Goal: Information Seeking & Learning: Learn about a topic

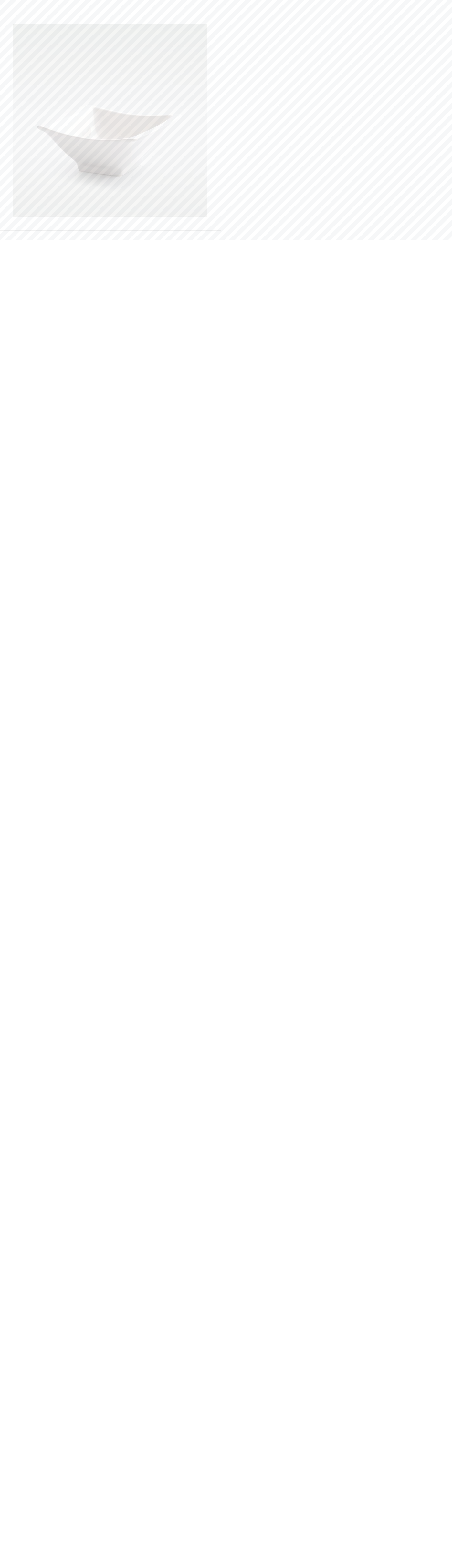
click at [429, 24] on div "Skip to the end of the images gallery Casa Square Salad/Fruit Bowl, Set of 12 S…" at bounding box center [225, 117] width 461 height 226
click at [444, 240] on html "Skip to the end of the images gallery Casa Square Salad/Fruit Bowl, Set of 12 S…" at bounding box center [226, 120] width 452 height 240
click at [331, 240] on html "Skip to the end of the images gallery Casa Square Salad/Fruit Bowl, Set of 12 S…" at bounding box center [226, 120] width 452 height 240
click at [16, 240] on html "Skip to the end of the images gallery Casa Square Salad/Fruit Bowl, Set of 12 S…" at bounding box center [226, 120] width 452 height 240
click at [391, 19] on div "Skip to the end of the images gallery Casa Square Salad/Fruit Bowl, Set of 12 S…" at bounding box center [225, 117] width 461 height 226
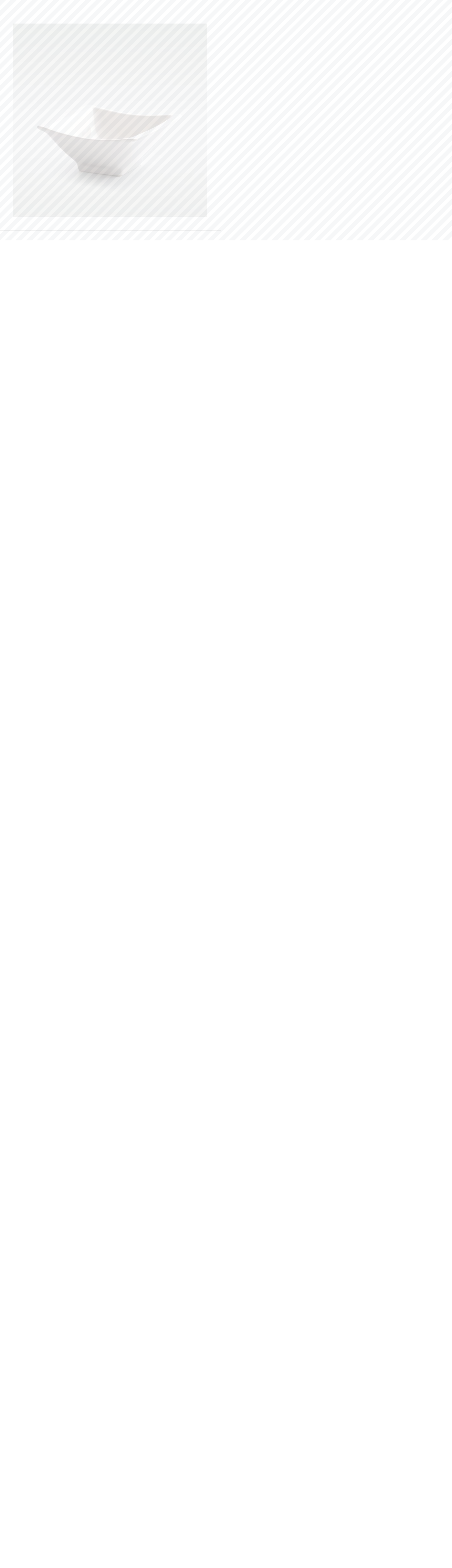
click at [423, 240] on html "Skip to the end of the images gallery Casa Square Salad/Fruit Bowl, Set of 12 S…" at bounding box center [226, 120] width 452 height 240
click at [211, 240] on html "Skip to the end of the images gallery Casa Square Salad/Fruit Bowl, Set of 12 S…" at bounding box center [226, 120] width 452 height 240
click at [18, 240] on html "Skip to the end of the images gallery Casa Square Salad/Fruit Bowl, Set of 12 S…" at bounding box center [226, 120] width 452 height 240
